Goal: Task Accomplishment & Management: Manage account settings

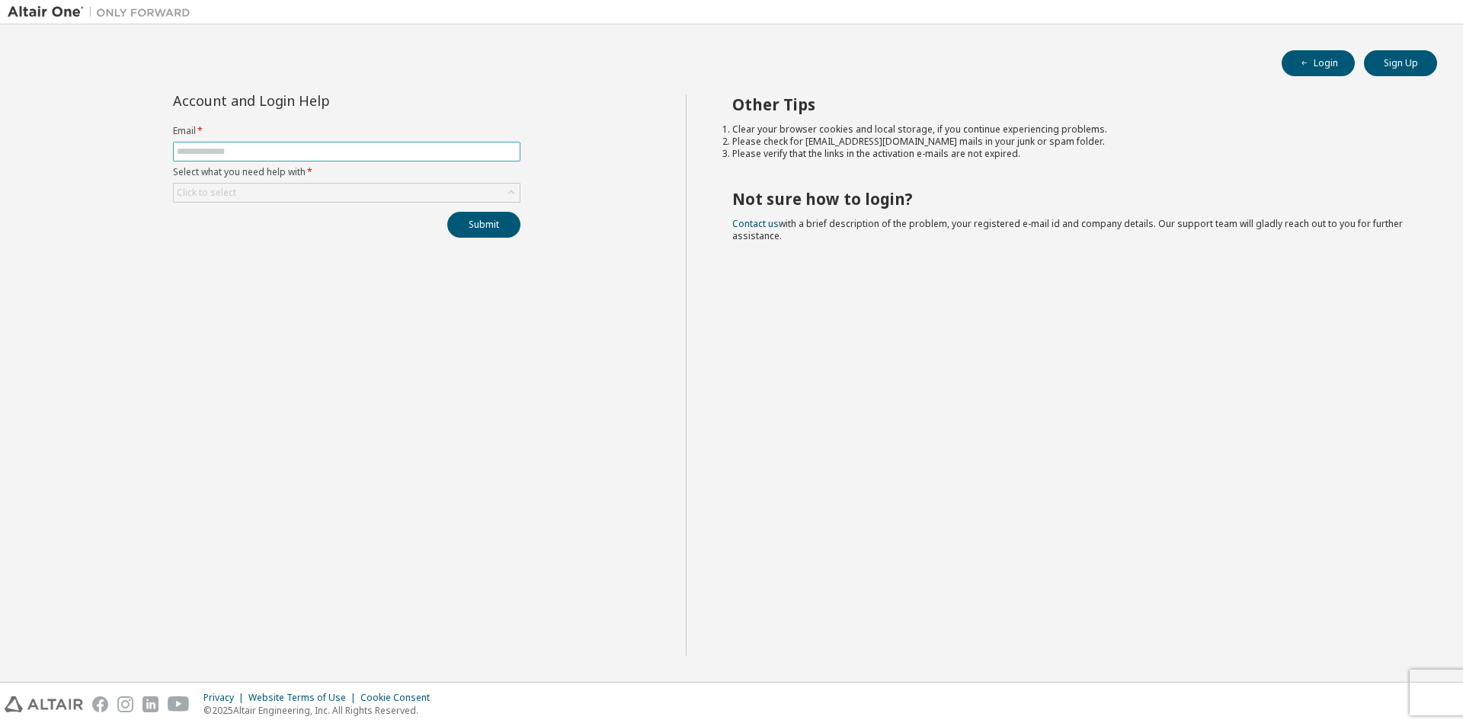
click at [318, 152] on input "text" at bounding box center [347, 151] width 340 height 12
type input "*"
type input "**********"
click at [378, 196] on div "Click to select" at bounding box center [347, 193] width 346 height 18
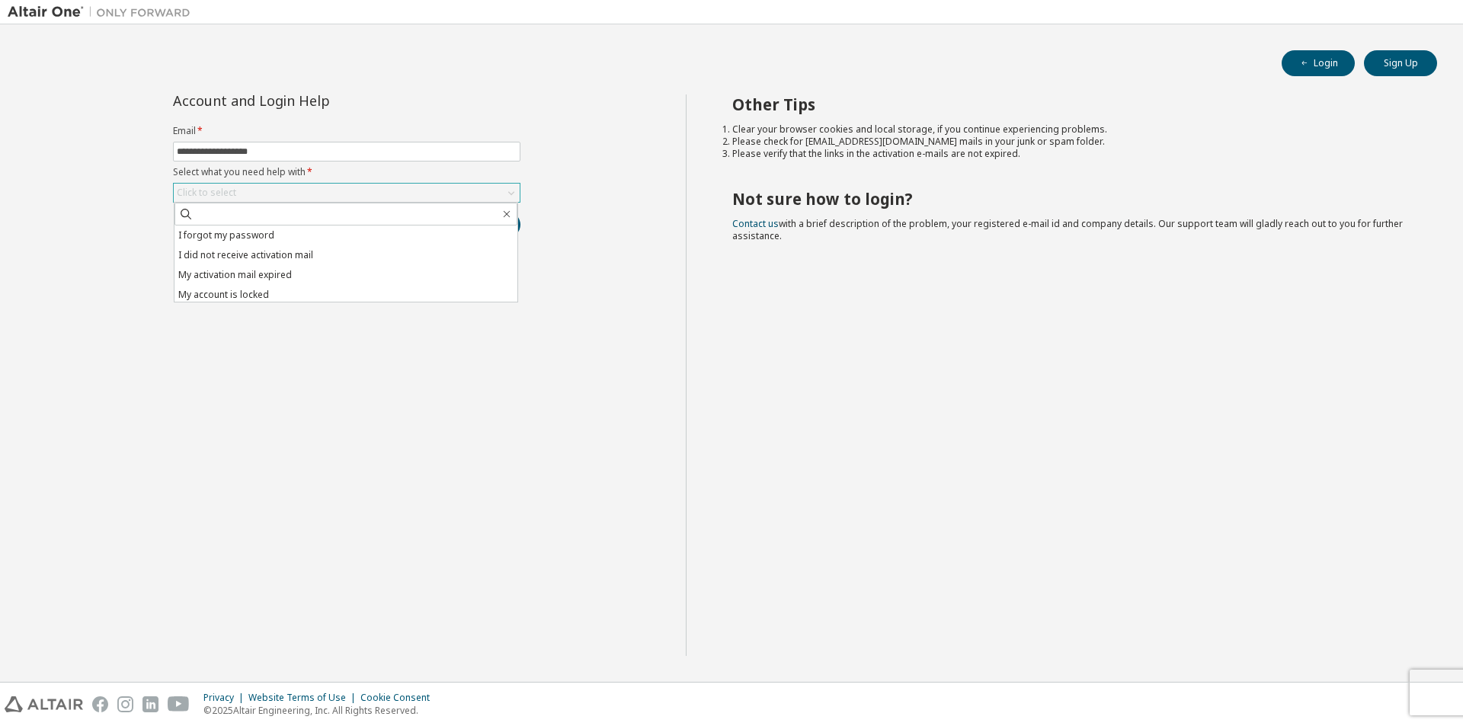
click at [378, 196] on div "Click to select" at bounding box center [347, 193] width 346 height 18
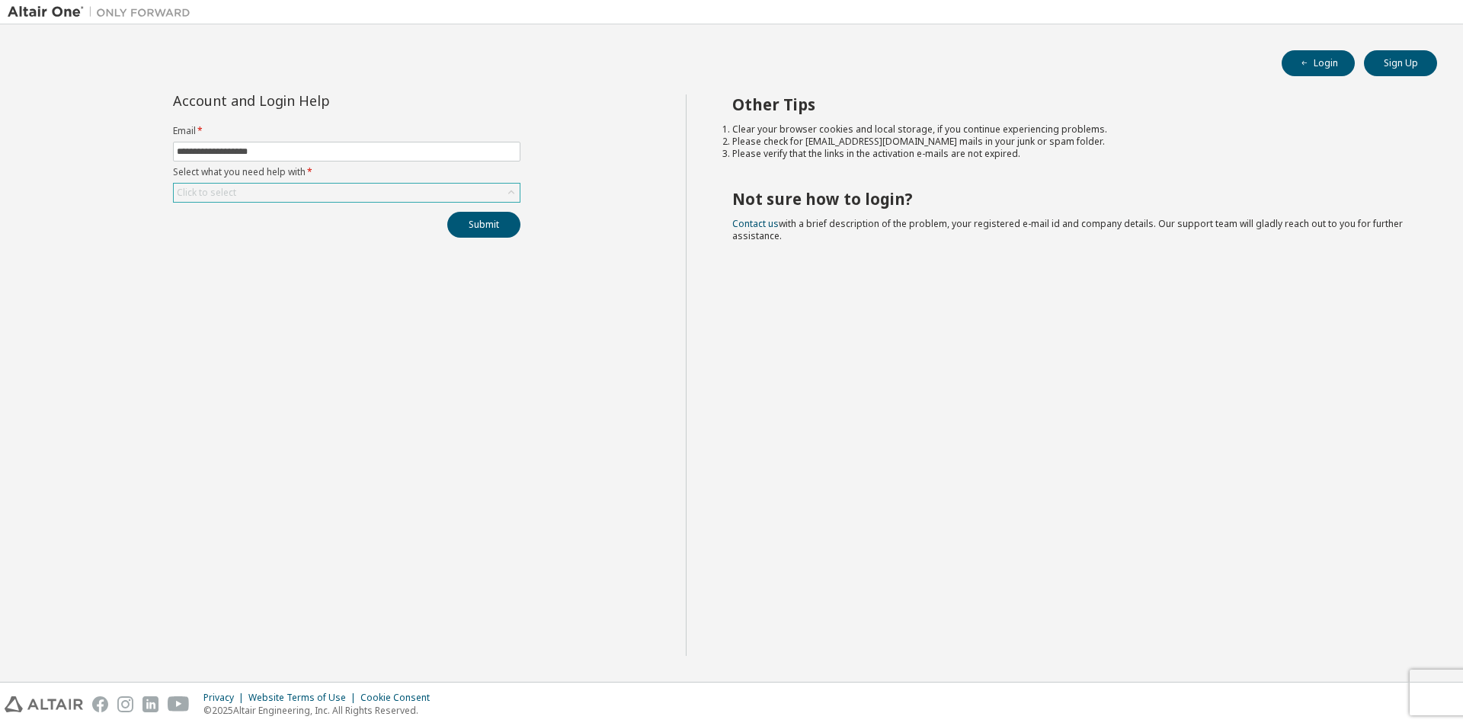
click at [378, 196] on div "Click to select" at bounding box center [347, 193] width 346 height 18
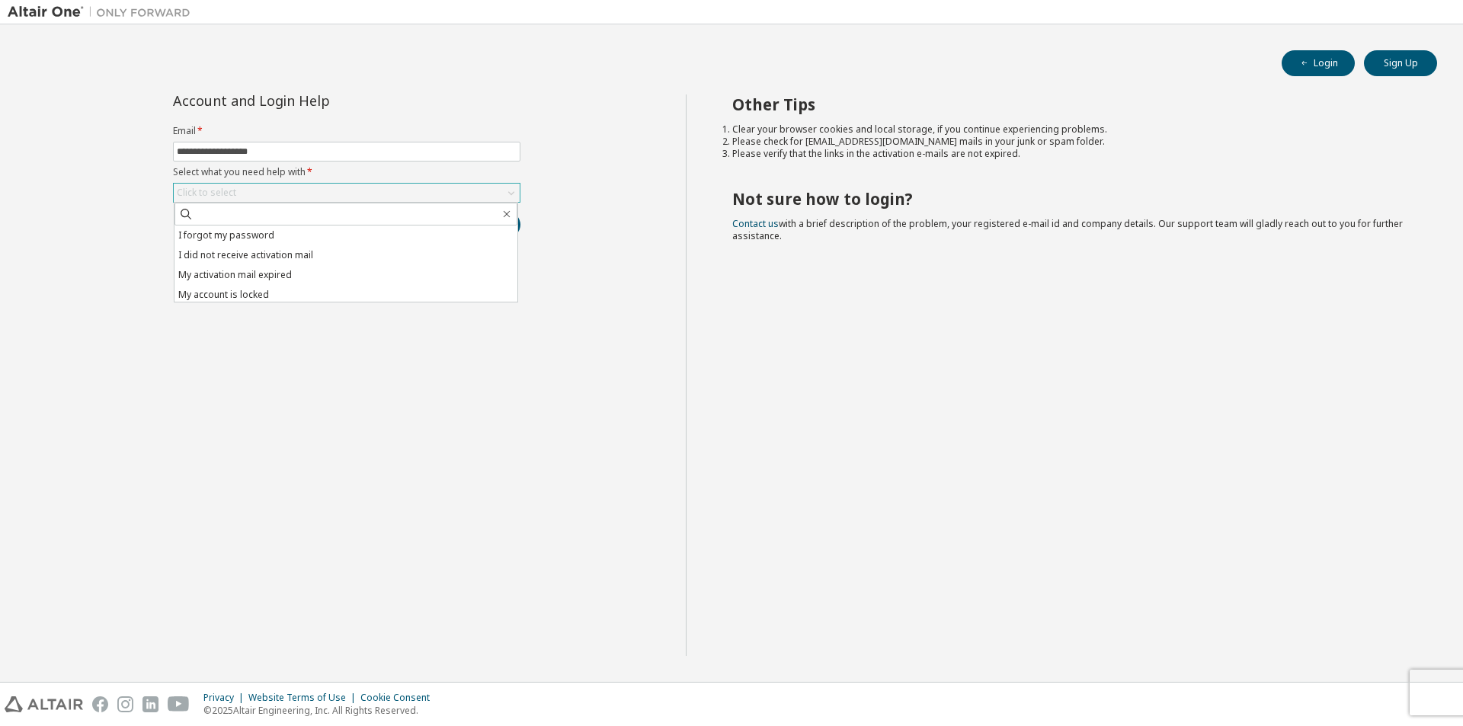
click at [378, 196] on div "Click to select" at bounding box center [347, 193] width 346 height 18
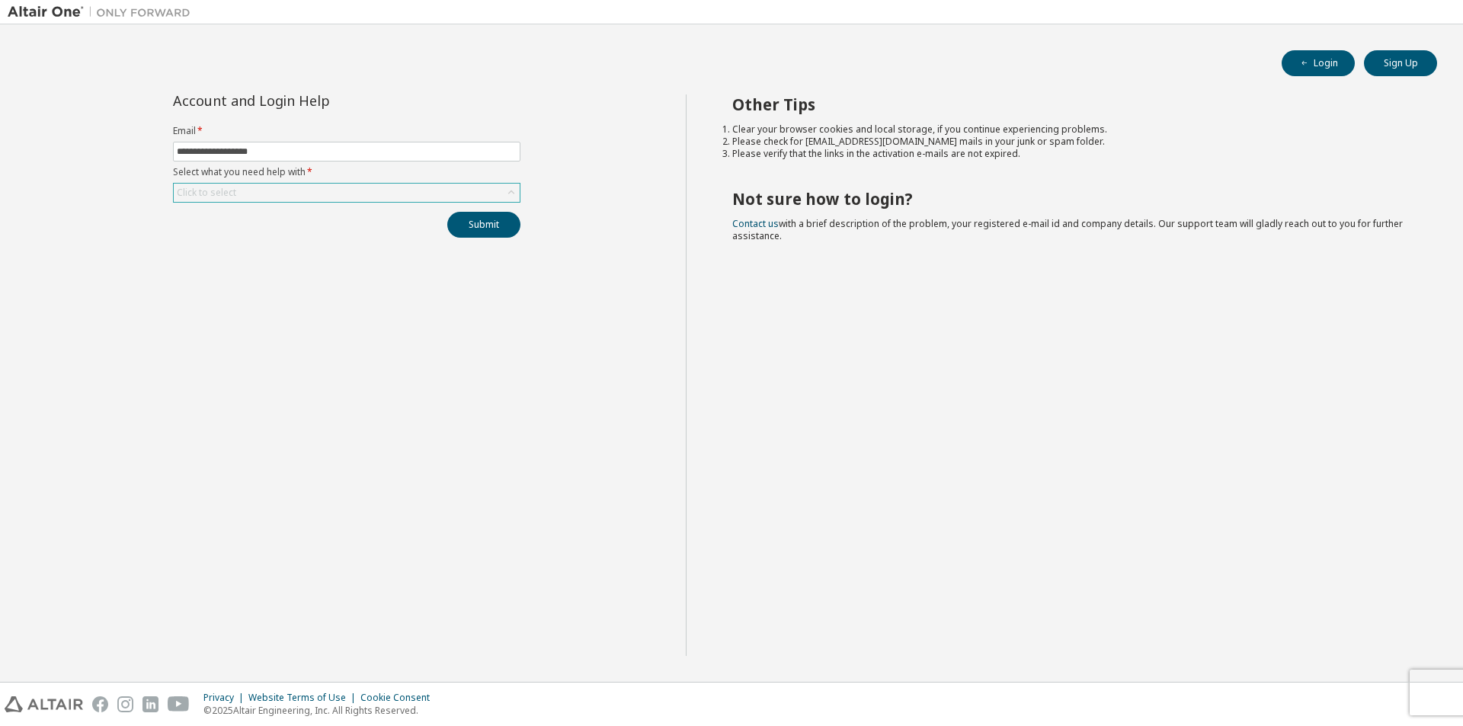
click at [436, 183] on div "Click to select" at bounding box center [346, 193] width 347 height 20
click at [433, 195] on div "Click to select" at bounding box center [347, 193] width 346 height 18
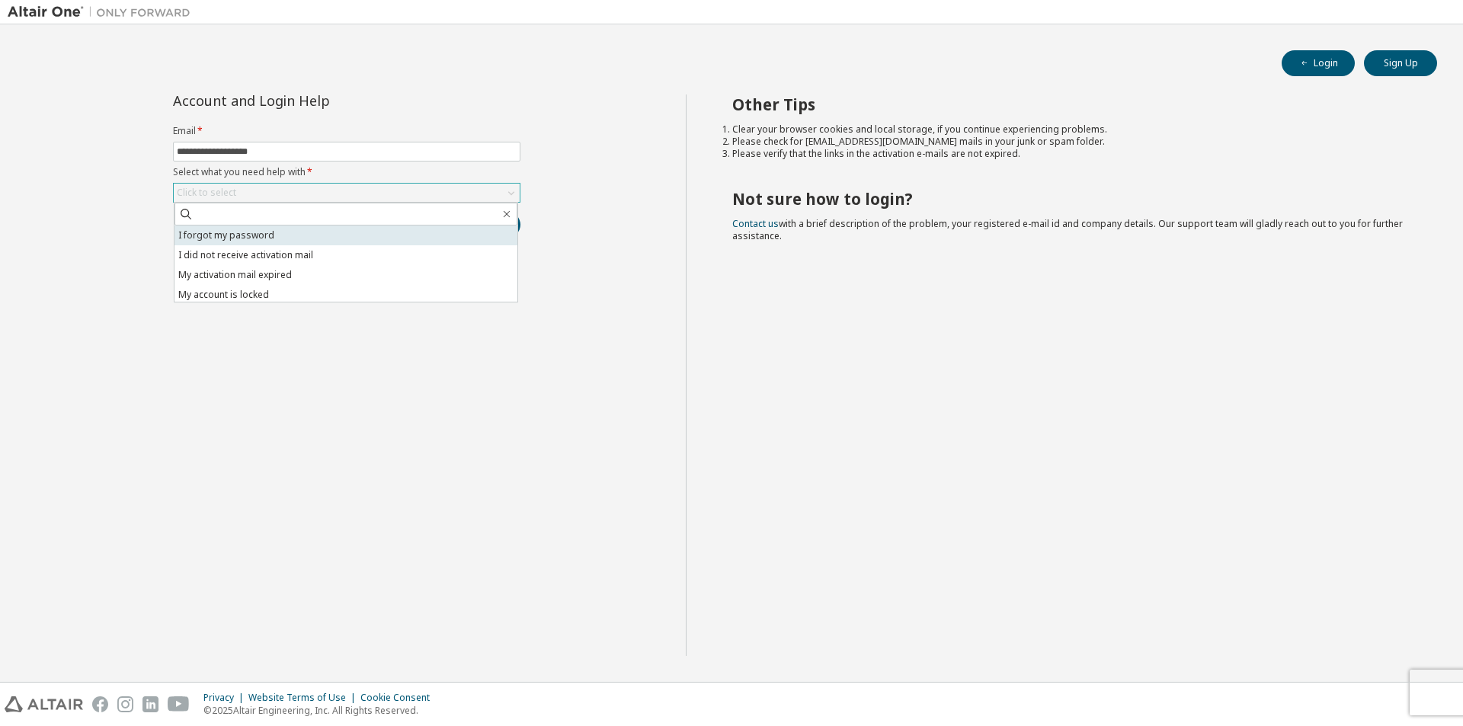
click at [276, 239] on li "I forgot my password" at bounding box center [345, 235] width 343 height 20
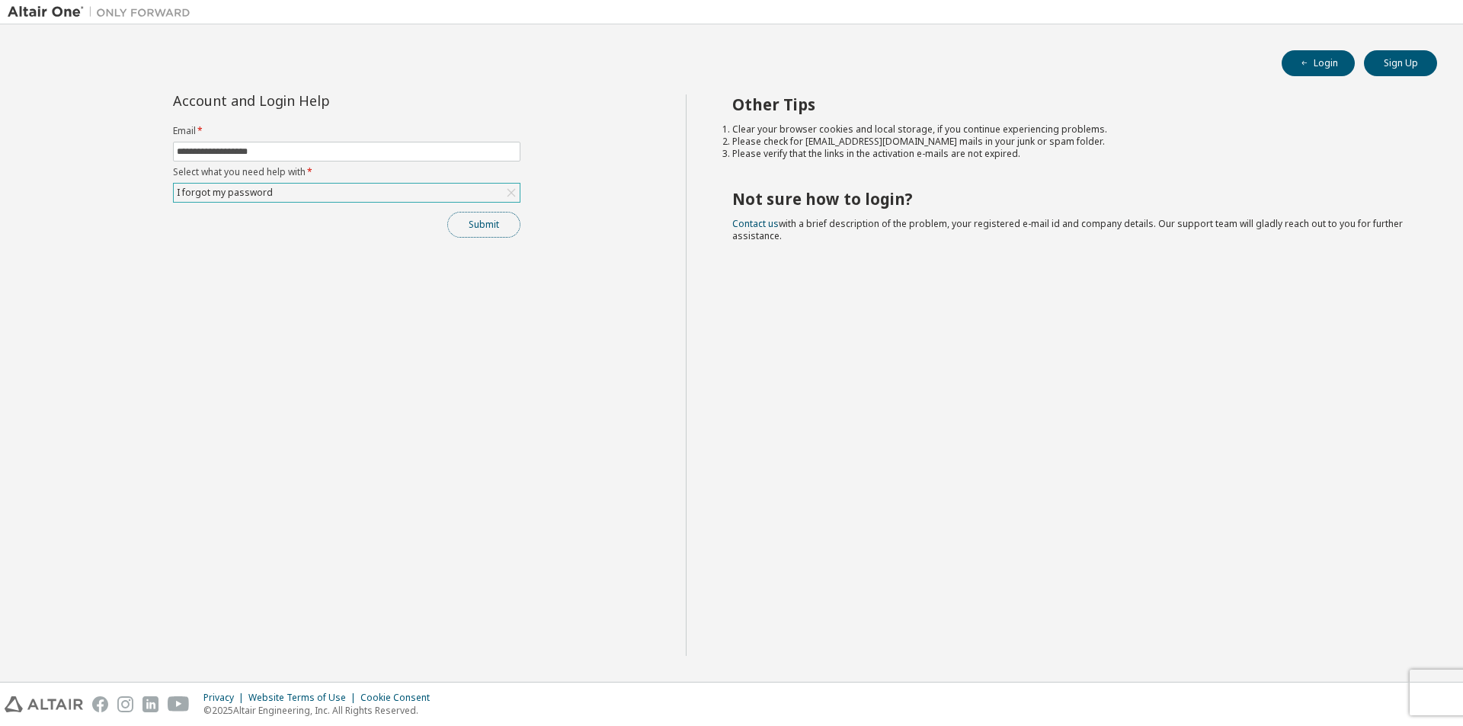
click at [484, 229] on button "Submit" at bounding box center [483, 225] width 73 height 26
click at [485, 232] on button "Submit" at bounding box center [483, 225] width 73 height 26
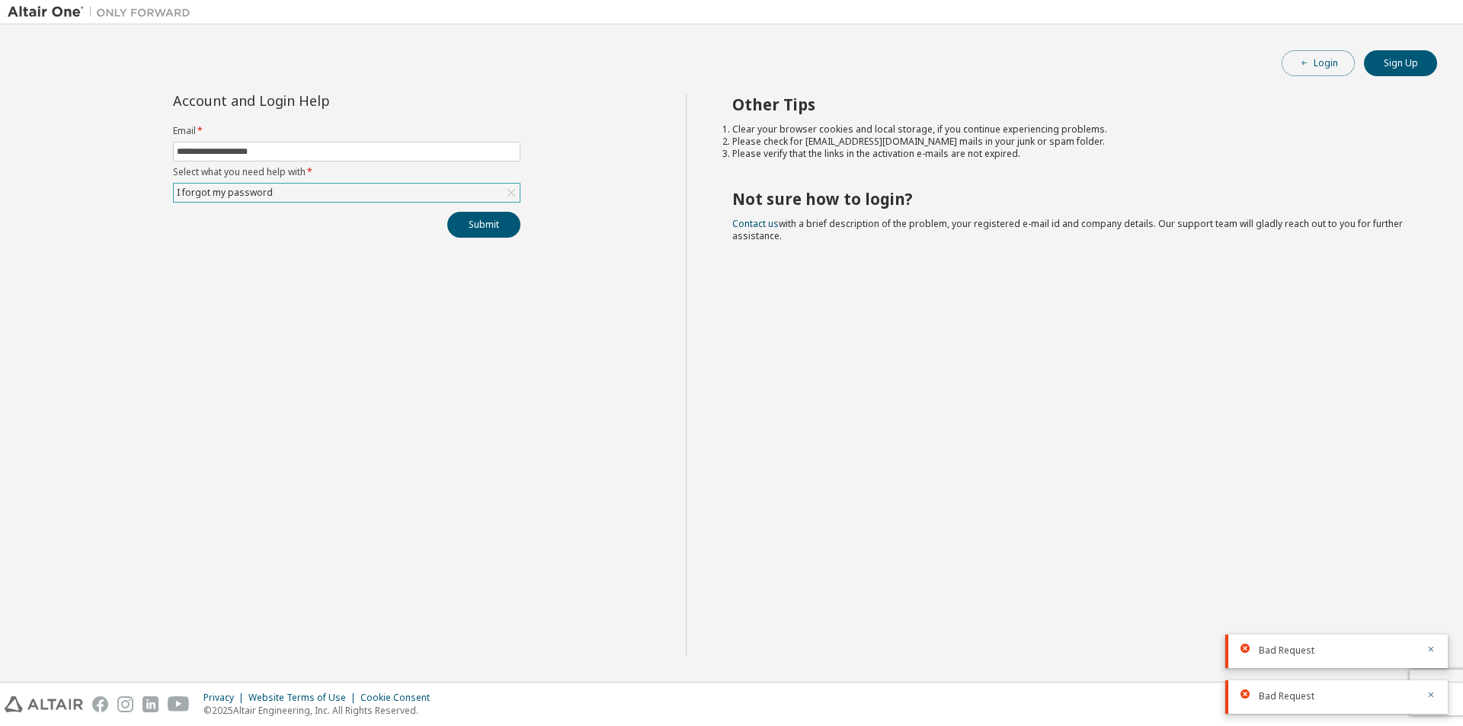
click at [1313, 67] on button "Login" at bounding box center [1317, 63] width 73 height 26
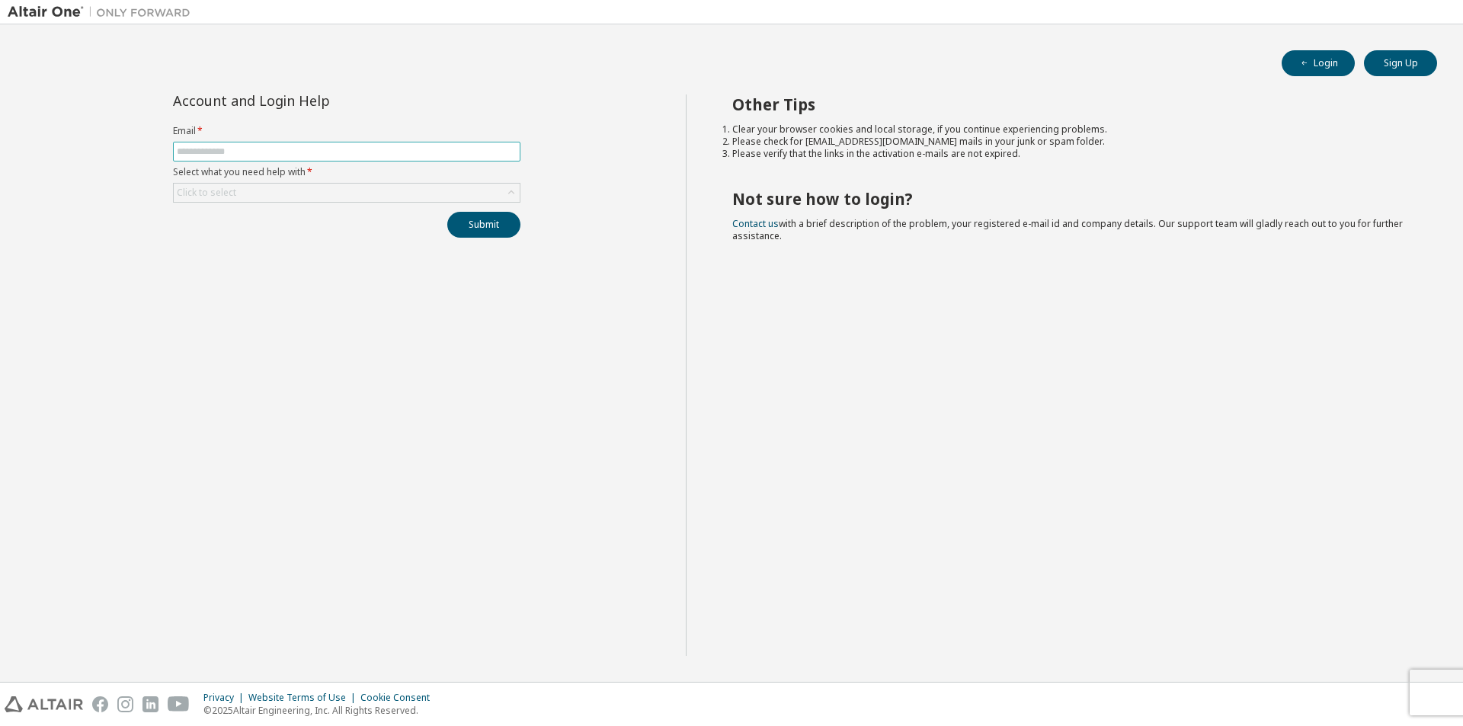
click at [401, 152] on input "text" at bounding box center [347, 151] width 340 height 12
type input "**********"
click at [375, 200] on div "Click to select" at bounding box center [347, 193] width 346 height 18
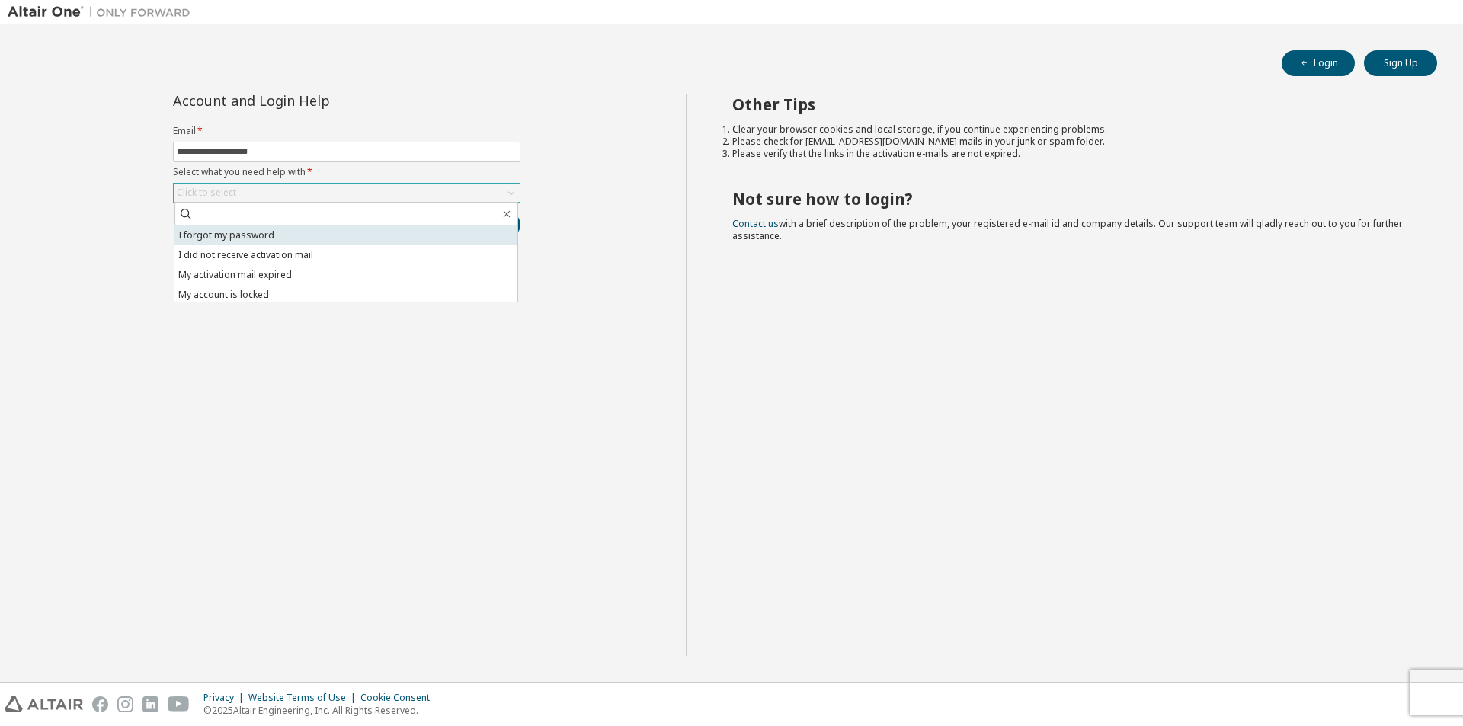
click at [251, 235] on li "I forgot my password" at bounding box center [345, 235] width 343 height 20
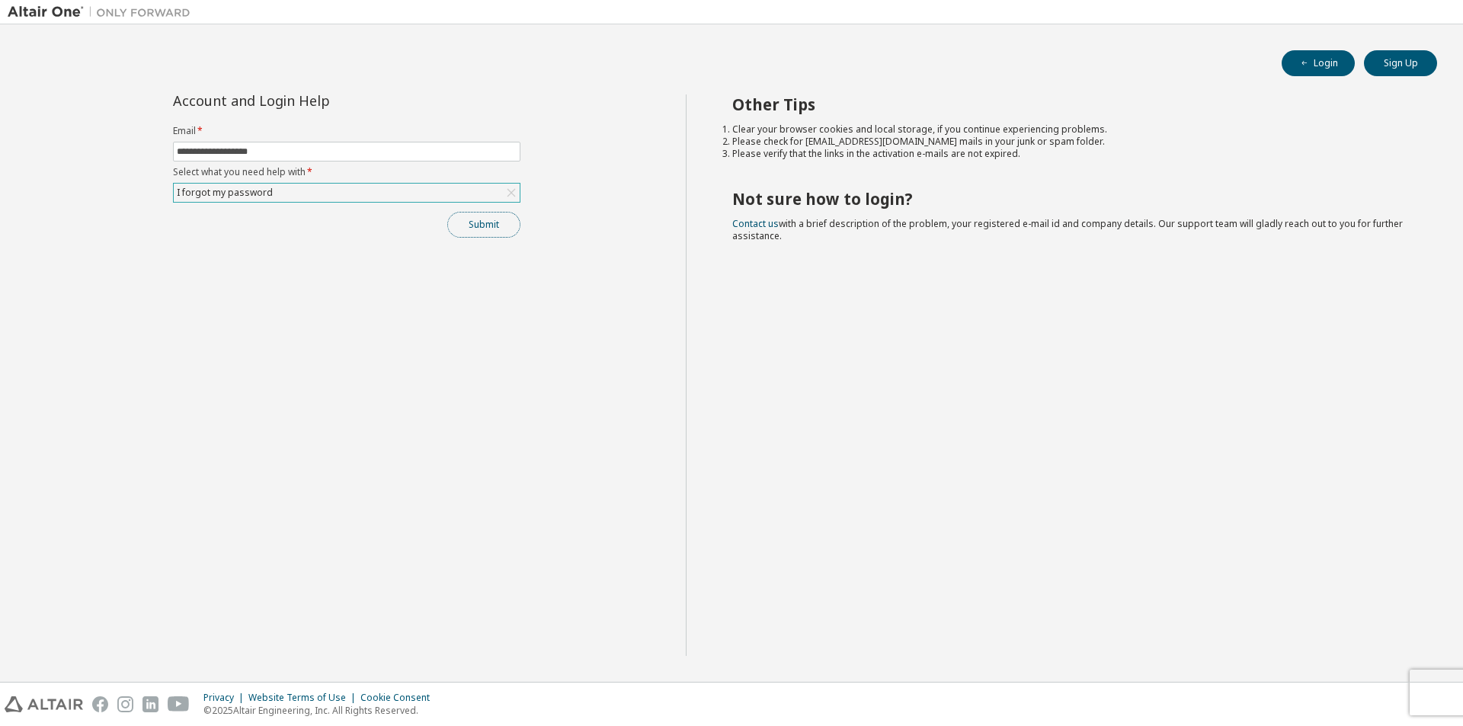
click at [481, 229] on button "Submit" at bounding box center [483, 225] width 73 height 26
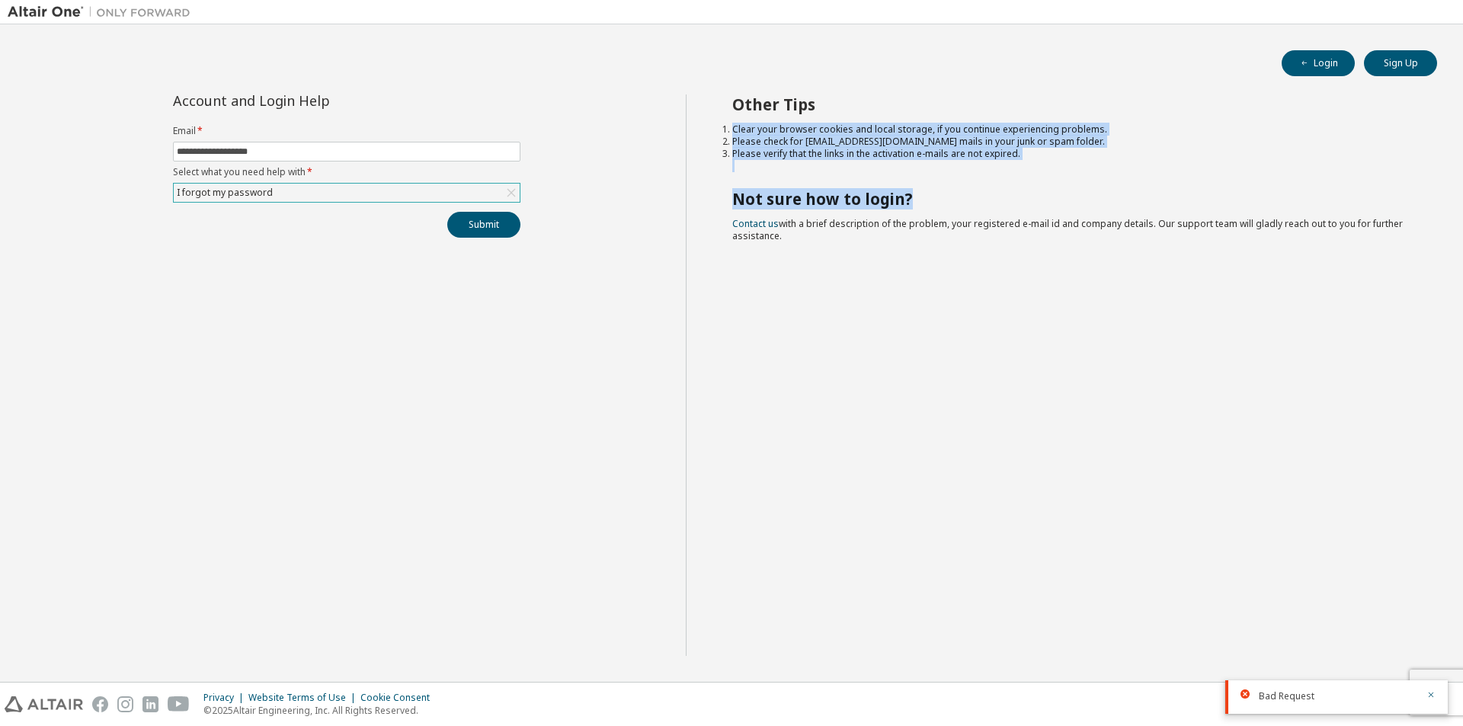
drag, startPoint x: 731, startPoint y: 129, endPoint x: 1079, endPoint y: 181, distance: 352.0
click at [1079, 181] on div "Other Tips Clear your browser cookies and local storage, if you continue experi…" at bounding box center [1071, 374] width 770 height 561
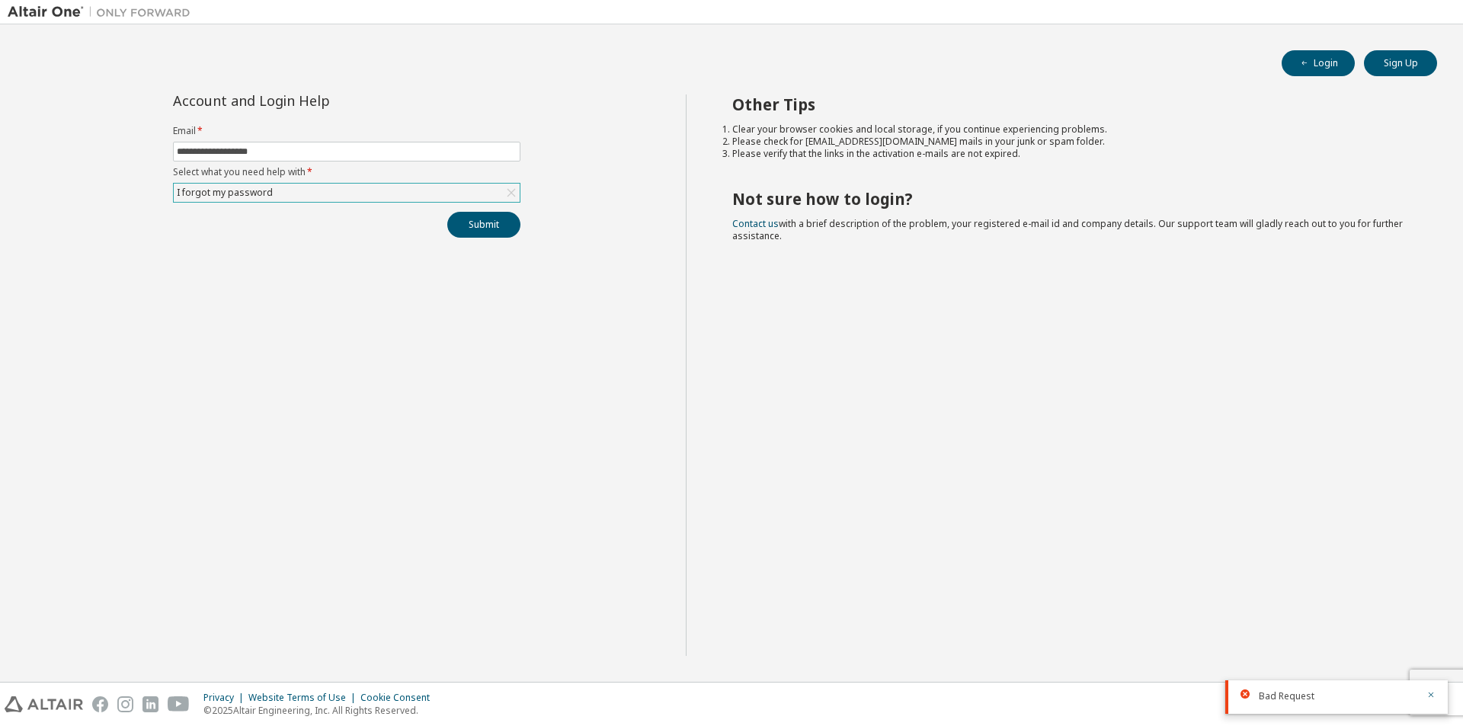
drag, startPoint x: 995, startPoint y: 296, endPoint x: 706, endPoint y: 117, distance: 340.1
click at [706, 117] on div "Other Tips Clear your browser cookies and local storage, if you continue experi…" at bounding box center [1071, 374] width 770 height 561
click at [805, 289] on div "Other Tips Clear your browser cookies and local storage, if you continue experi…" at bounding box center [1071, 374] width 770 height 561
drag, startPoint x: 786, startPoint y: 221, endPoint x: 1226, endPoint y: 296, distance: 446.0
click at [1226, 296] on div "Other Tips Clear your browser cookies and local storage, if you continue experi…" at bounding box center [1071, 374] width 770 height 561
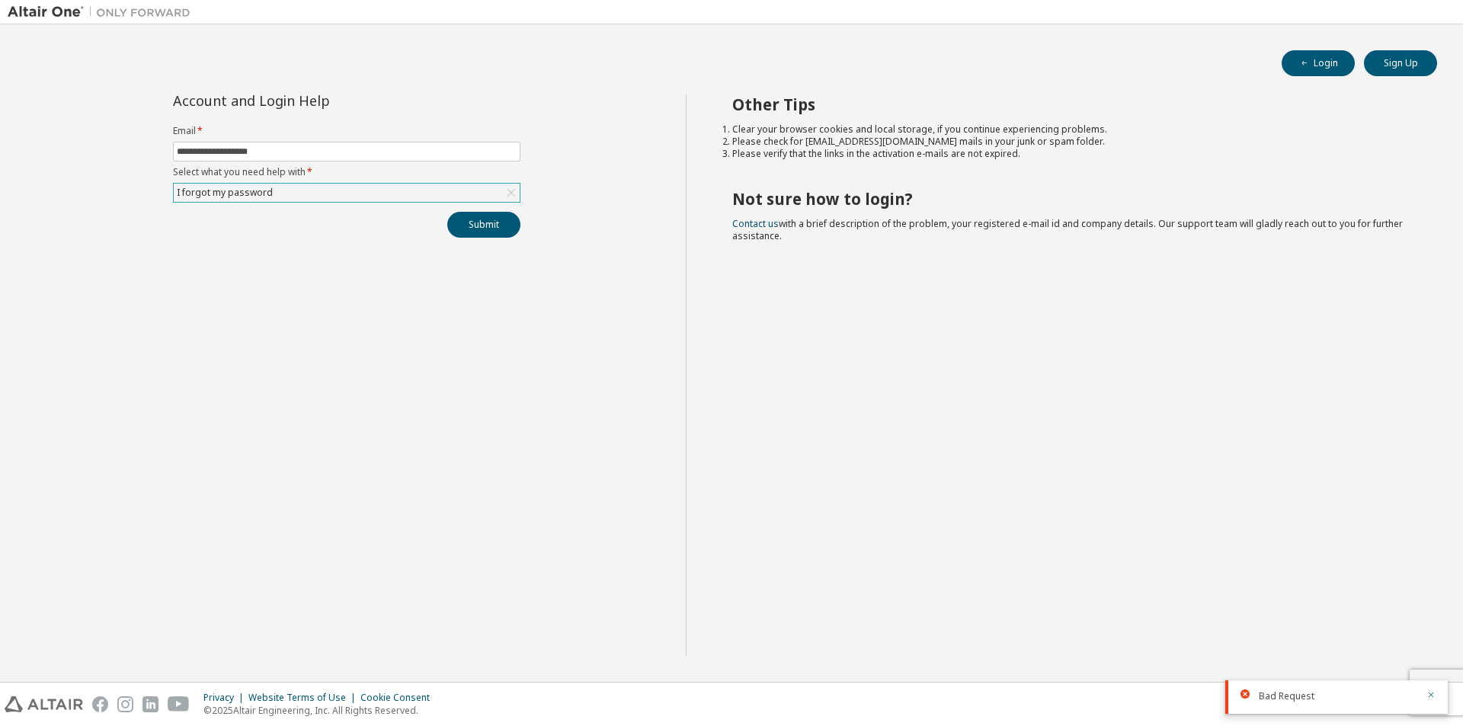
click at [1226, 296] on div "Other Tips Clear your browser cookies and local storage, if you continue experi…" at bounding box center [1071, 374] width 770 height 561
drag, startPoint x: 782, startPoint y: 152, endPoint x: 1031, endPoint y: 162, distance: 249.3
click at [1031, 162] on div "Other Tips Clear your browser cookies and local storage, if you continue experi…" at bounding box center [1071, 374] width 770 height 561
drag, startPoint x: 1044, startPoint y: 157, endPoint x: 721, endPoint y: 120, distance: 325.0
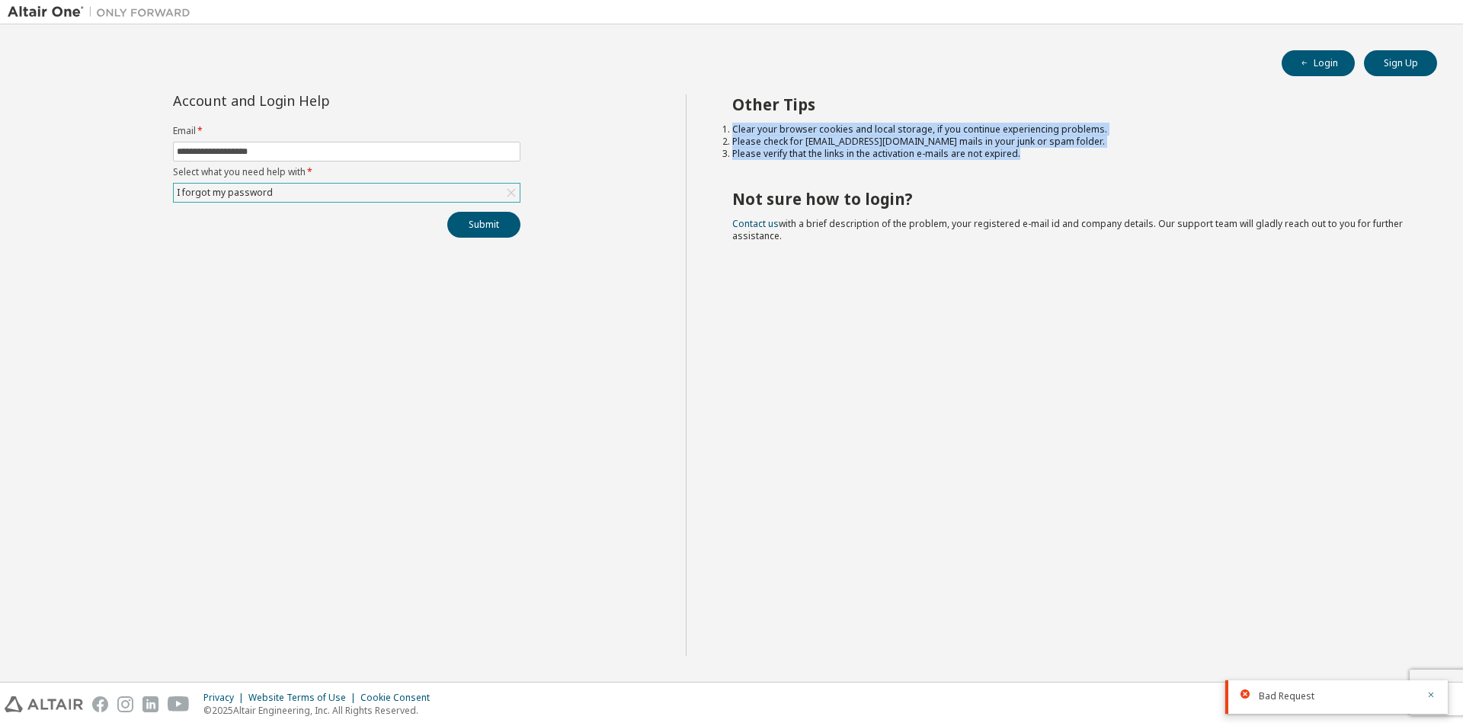
click at [721, 120] on div "Other Tips Clear your browser cookies and local storage, if you continue experi…" at bounding box center [1071, 374] width 770 height 561
click at [975, 168] on div "Other Tips Clear your browser cookies and local storage, if you continue experi…" at bounding box center [1071, 374] width 770 height 561
